Goal: Transaction & Acquisition: Purchase product/service

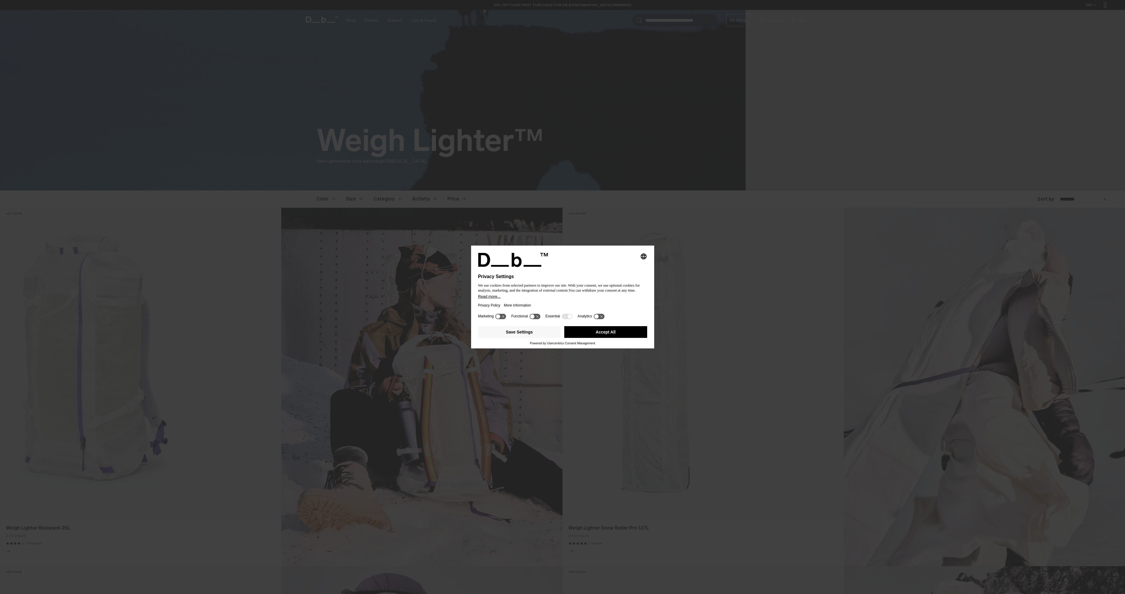
click at [598, 334] on button "Accept All" at bounding box center [605, 332] width 83 height 12
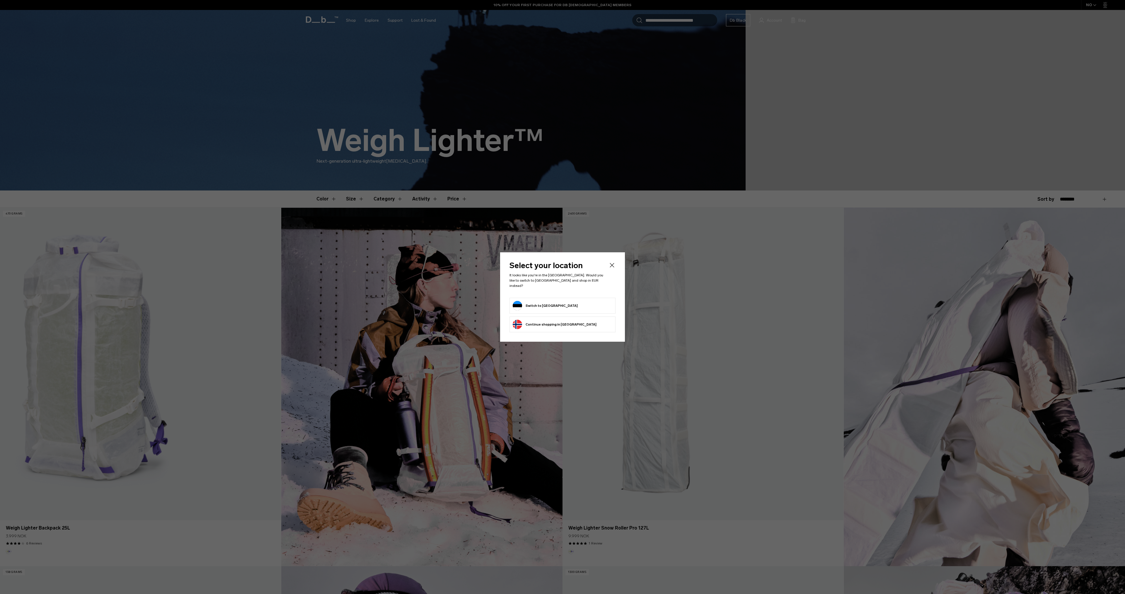
click at [537, 305] on button "Switch to [GEOGRAPHIC_DATA]" at bounding box center [545, 305] width 65 height 9
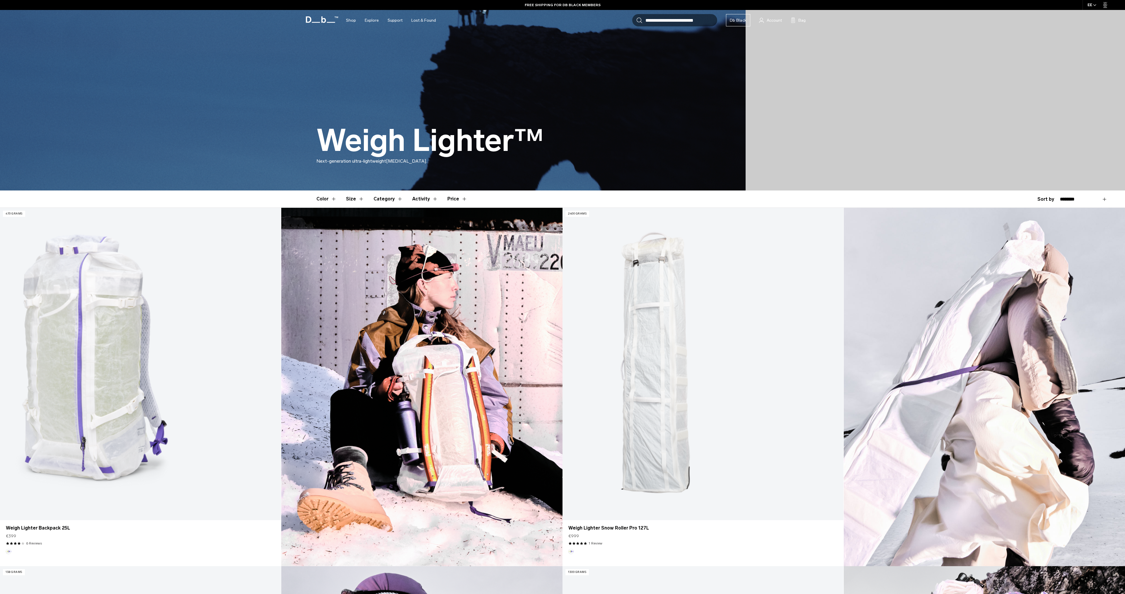
click at [325, 197] on button "Color" at bounding box center [327, 199] width 20 height 17
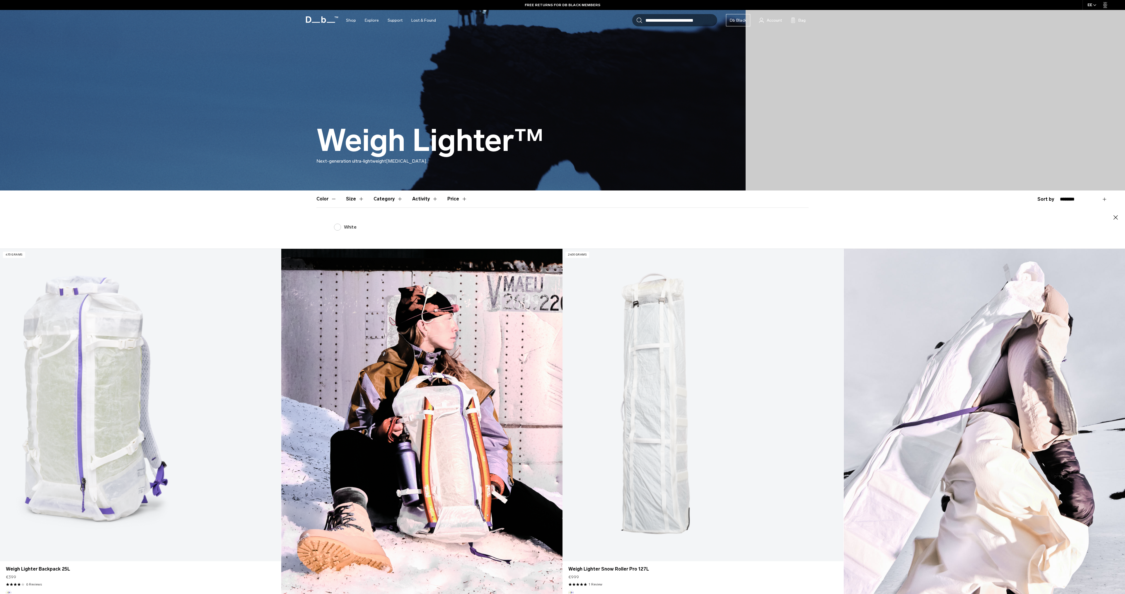
click at [354, 198] on button "Size" at bounding box center [355, 199] width 18 height 17
click at [342, 226] on label "21-40L" at bounding box center [346, 227] width 25 height 7
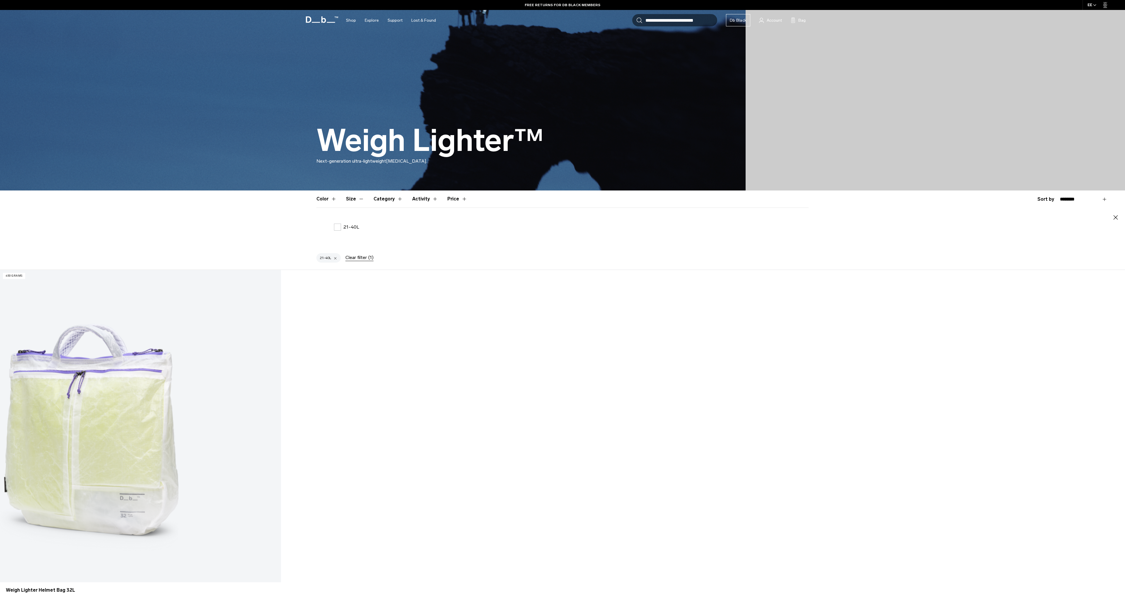
click at [383, 199] on button "Category" at bounding box center [388, 199] width 29 height 17
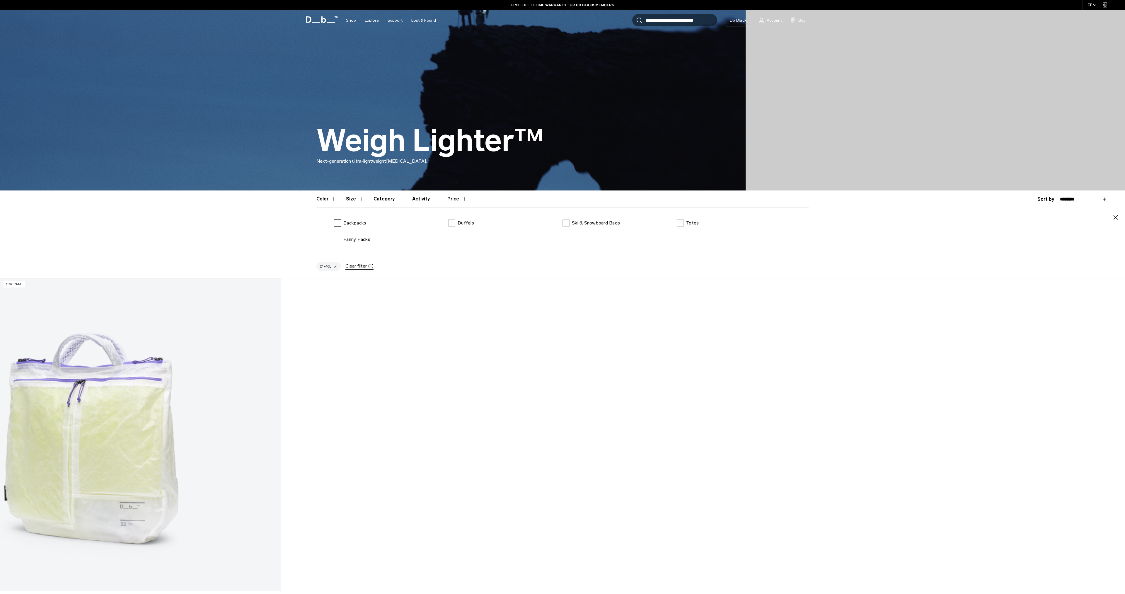
click at [340, 222] on label "Backpacks" at bounding box center [350, 223] width 32 height 7
